Goal: Use online tool/utility: Utilize a website feature to perform a specific function

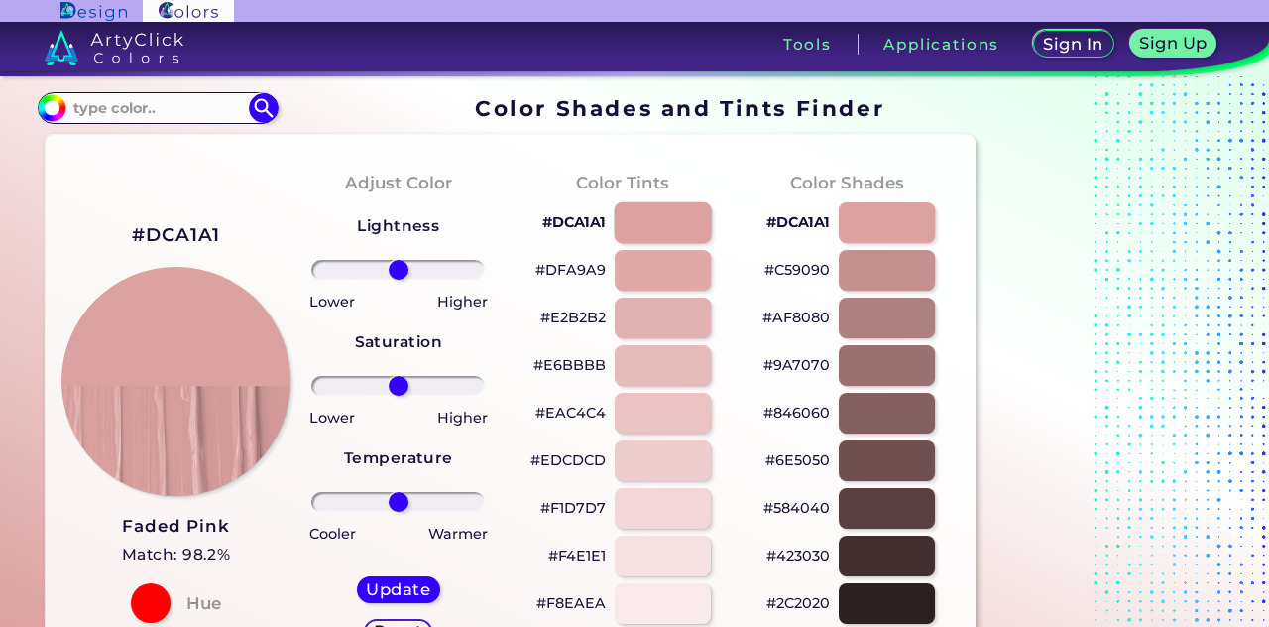
click at [667, 230] on div at bounding box center [662, 222] width 97 height 41
click at [687, 279] on div at bounding box center [662, 270] width 97 height 41
click at [687, 309] on div at bounding box center [662, 317] width 97 height 41
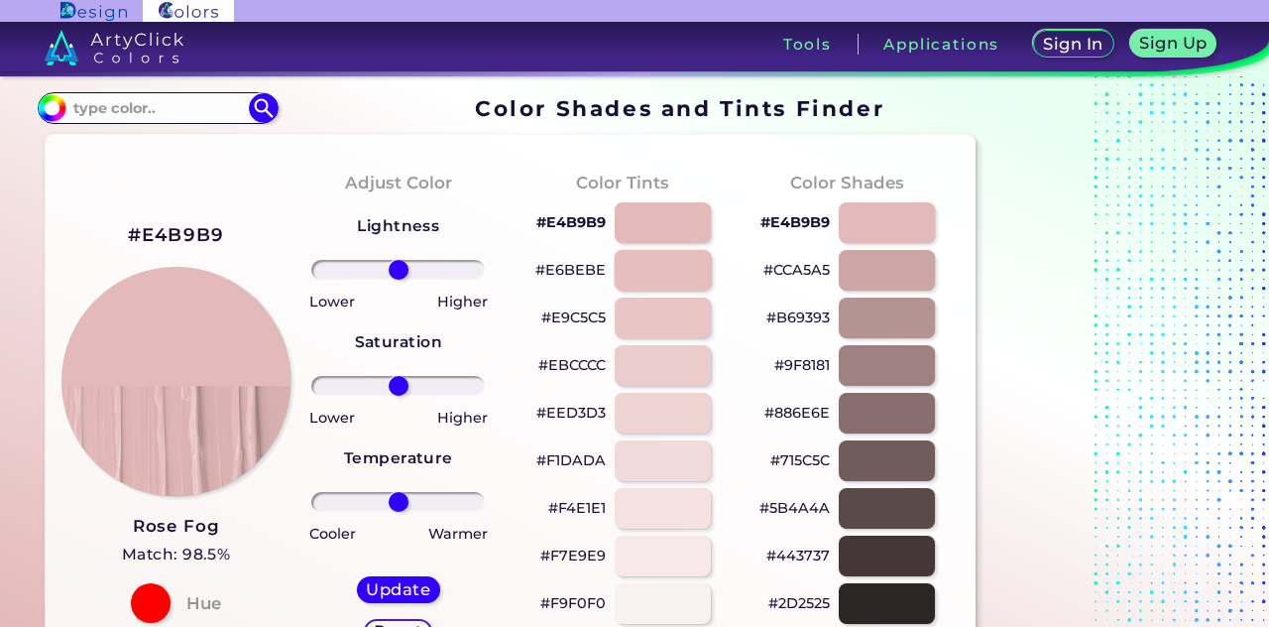
click at [687, 273] on div at bounding box center [662, 270] width 97 height 41
click at [687, 231] on div at bounding box center [662, 222] width 97 height 41
type input "#e6bebe"
